Goal: Information Seeking & Learning: Learn about a topic

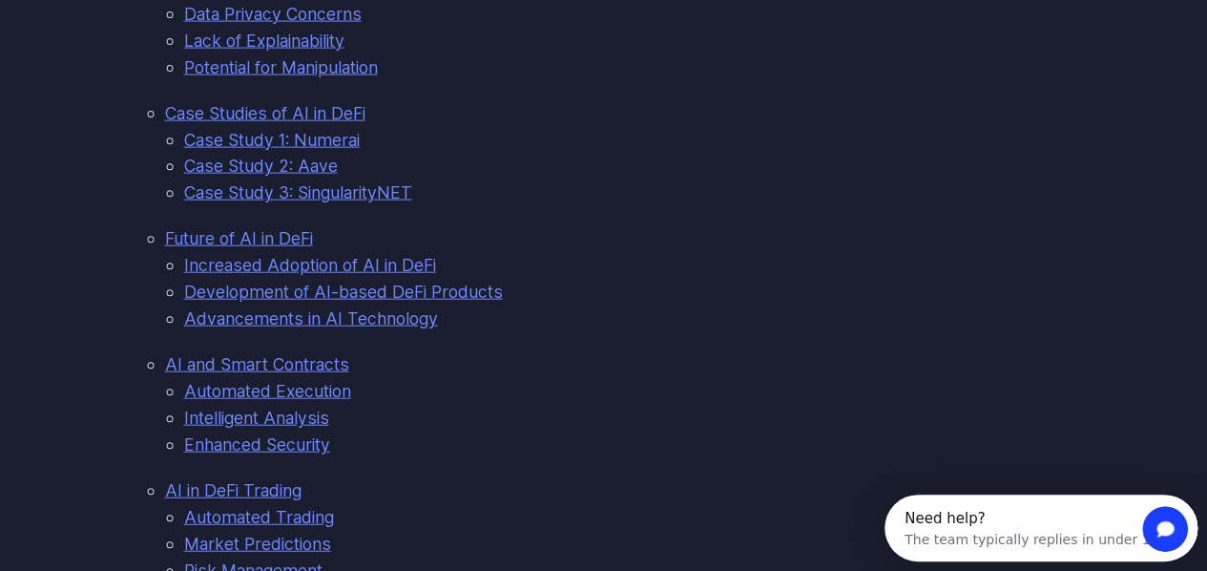
scroll to position [2144, 0]
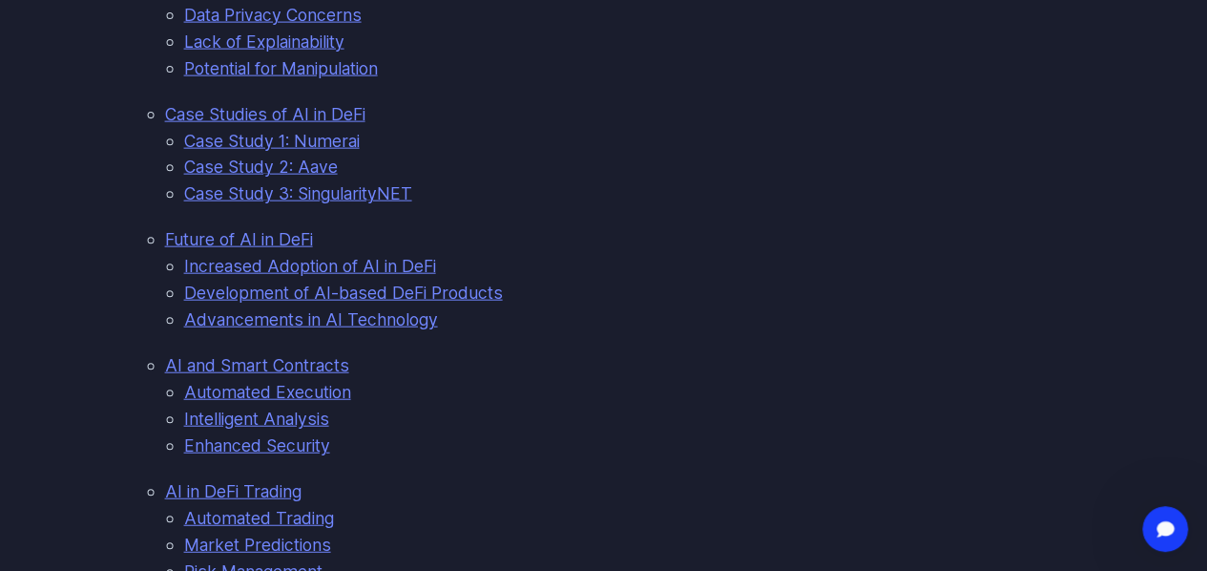
click at [223, 175] on link "Case Study 2: Aave" at bounding box center [261, 166] width 154 height 20
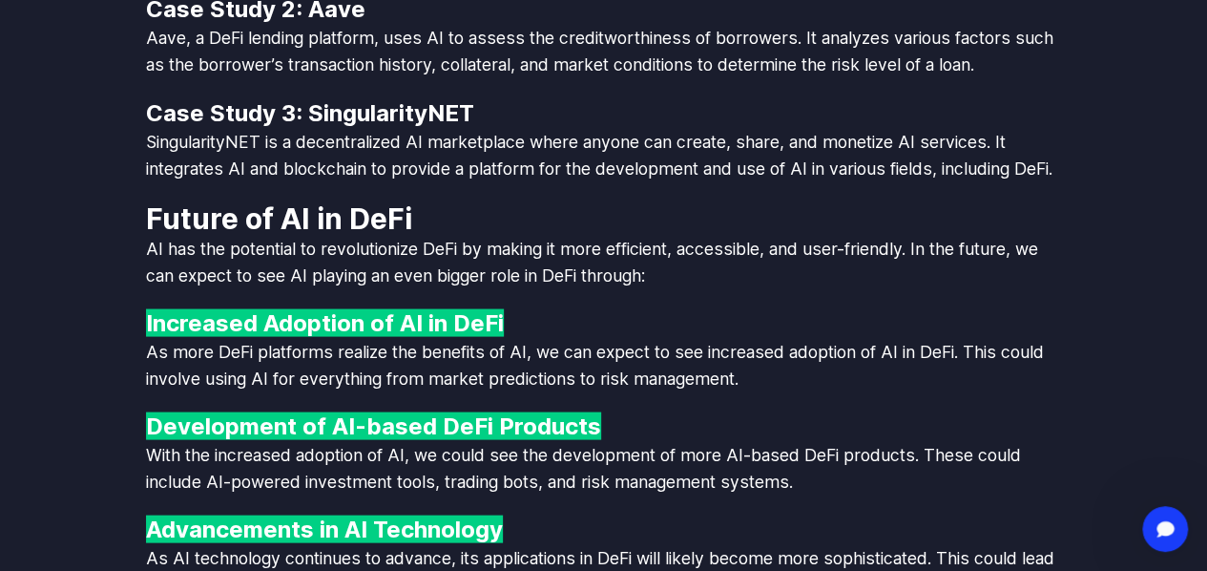
click at [268, 157] on p "SingularityNET is a decentralized AI marketplace where anyone can create, share…" at bounding box center [604, 154] width 916 height 53
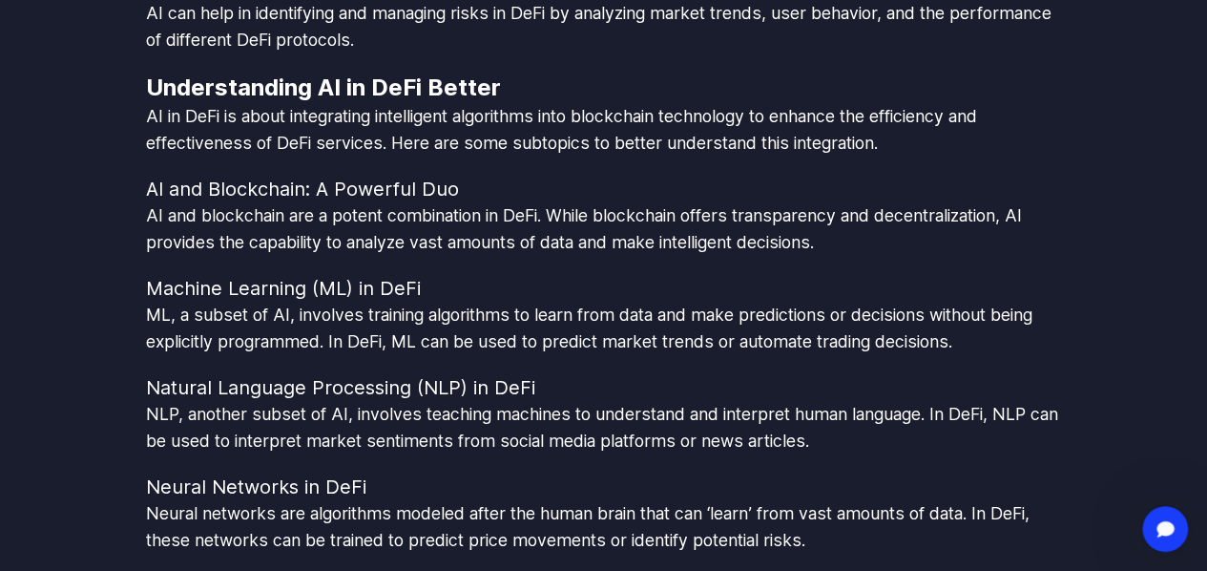
scroll to position [3632, 0]
